Goal: Entertainment & Leisure: Consume media (video, audio)

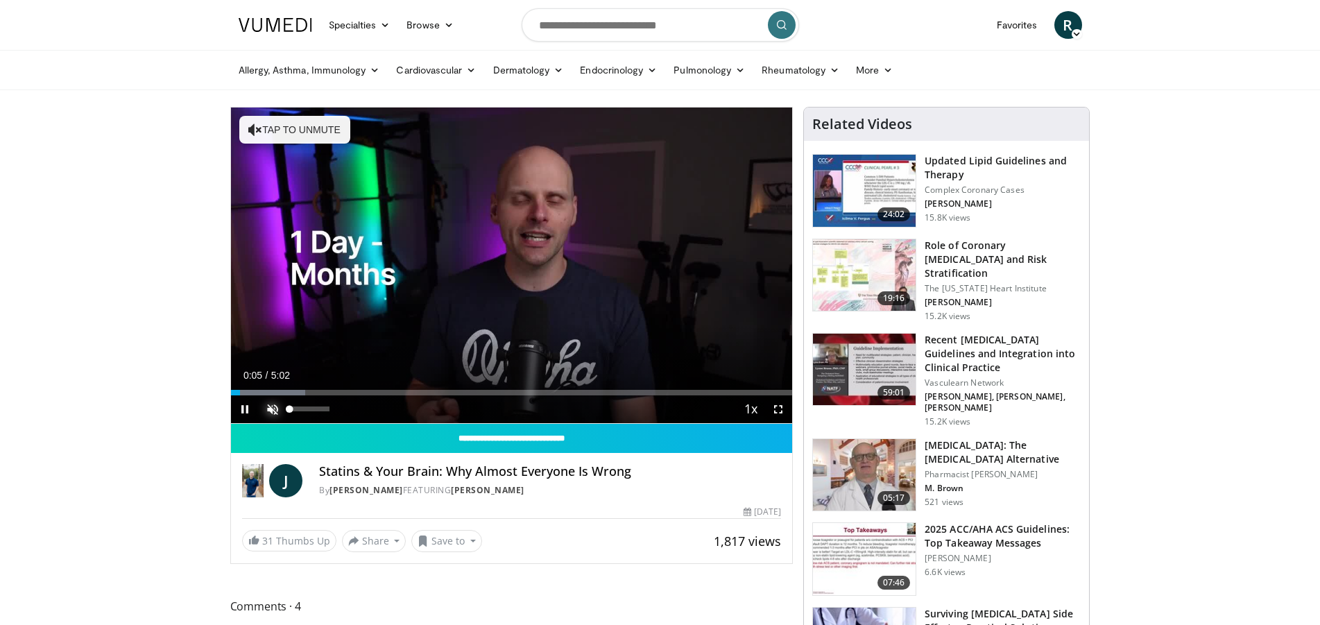
click at [274, 408] on span "Video Player" at bounding box center [273, 409] width 28 height 28
drag, startPoint x: 247, startPoint y: 392, endPoint x: 220, endPoint y: 391, distance: 27.1
